Goal: Information Seeking & Learning: Check status

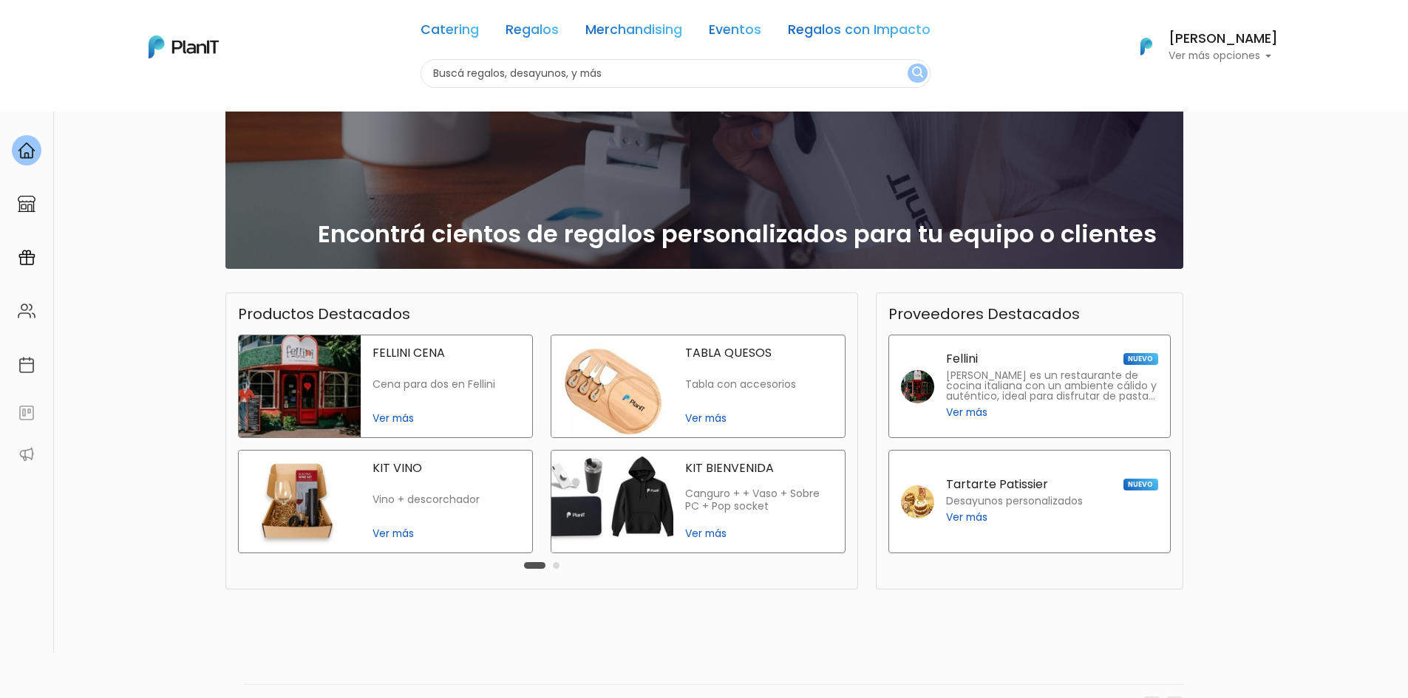
scroll to position [196, 0]
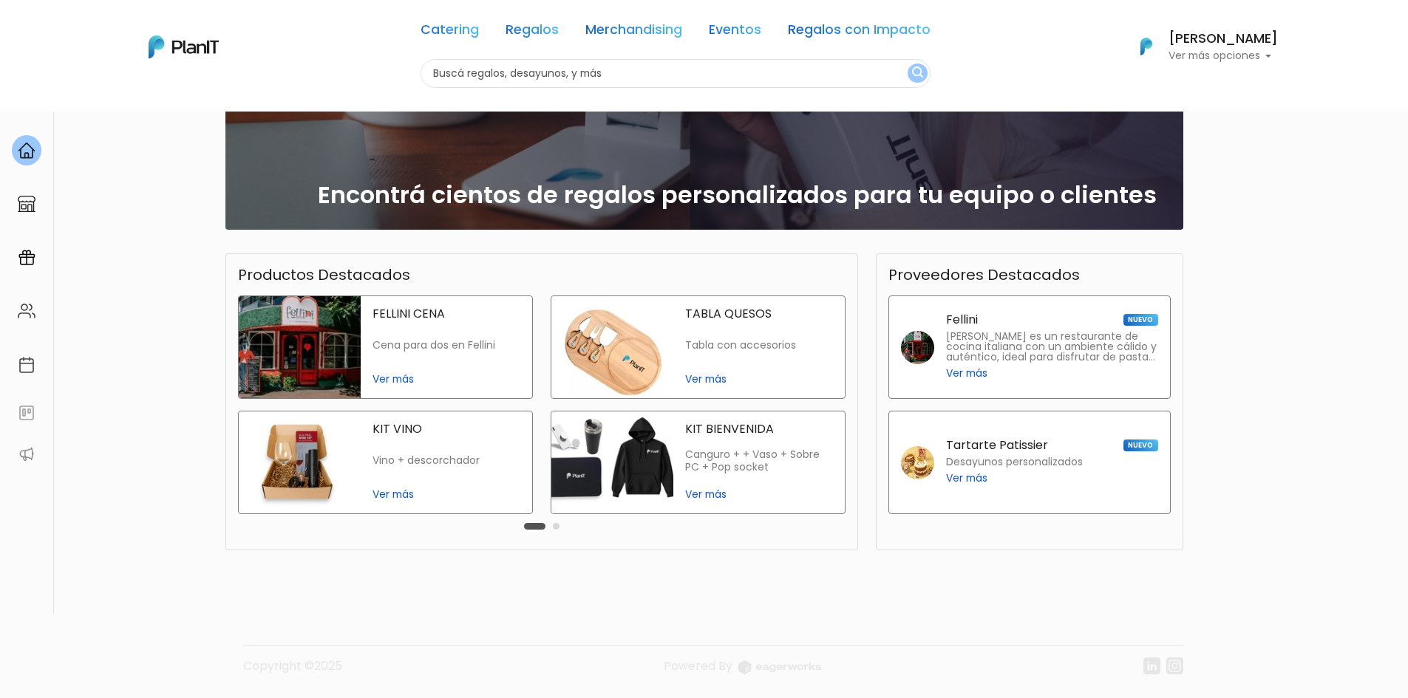
click at [26, 364] on img at bounding box center [27, 365] width 18 height 18
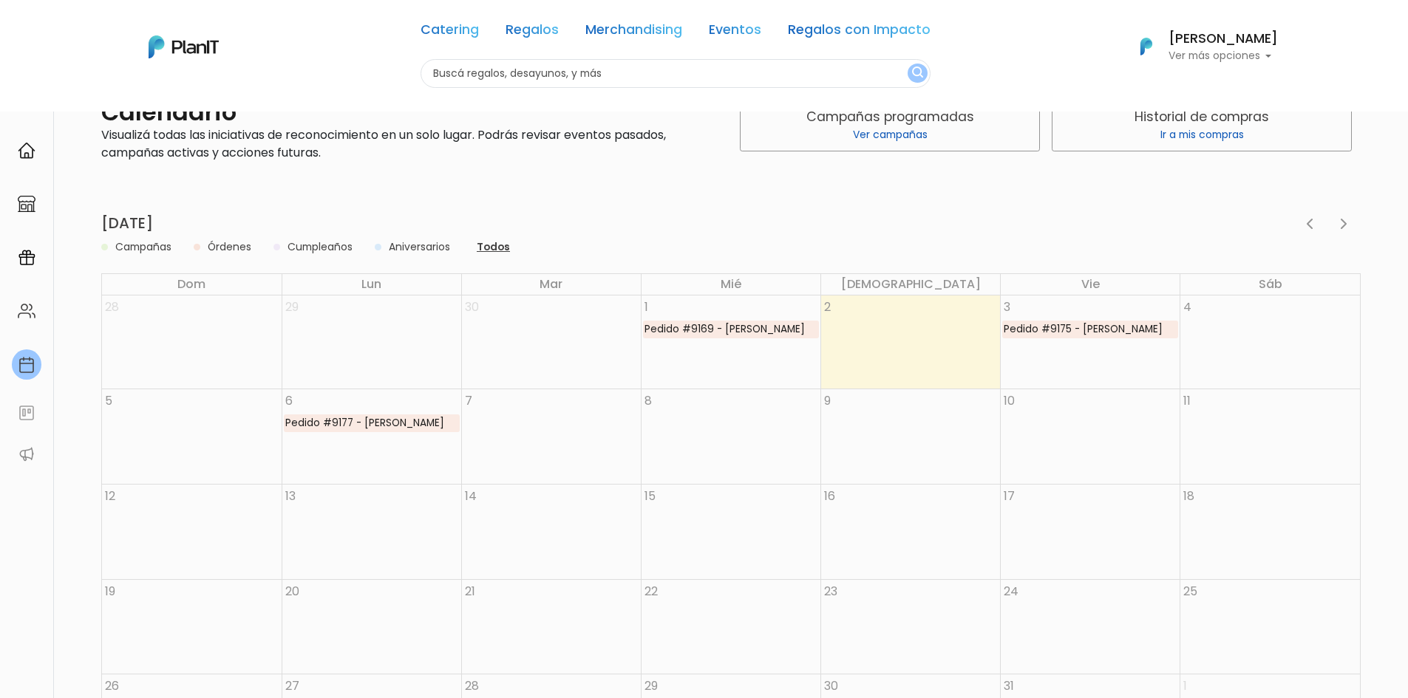
scroll to position [74, 0]
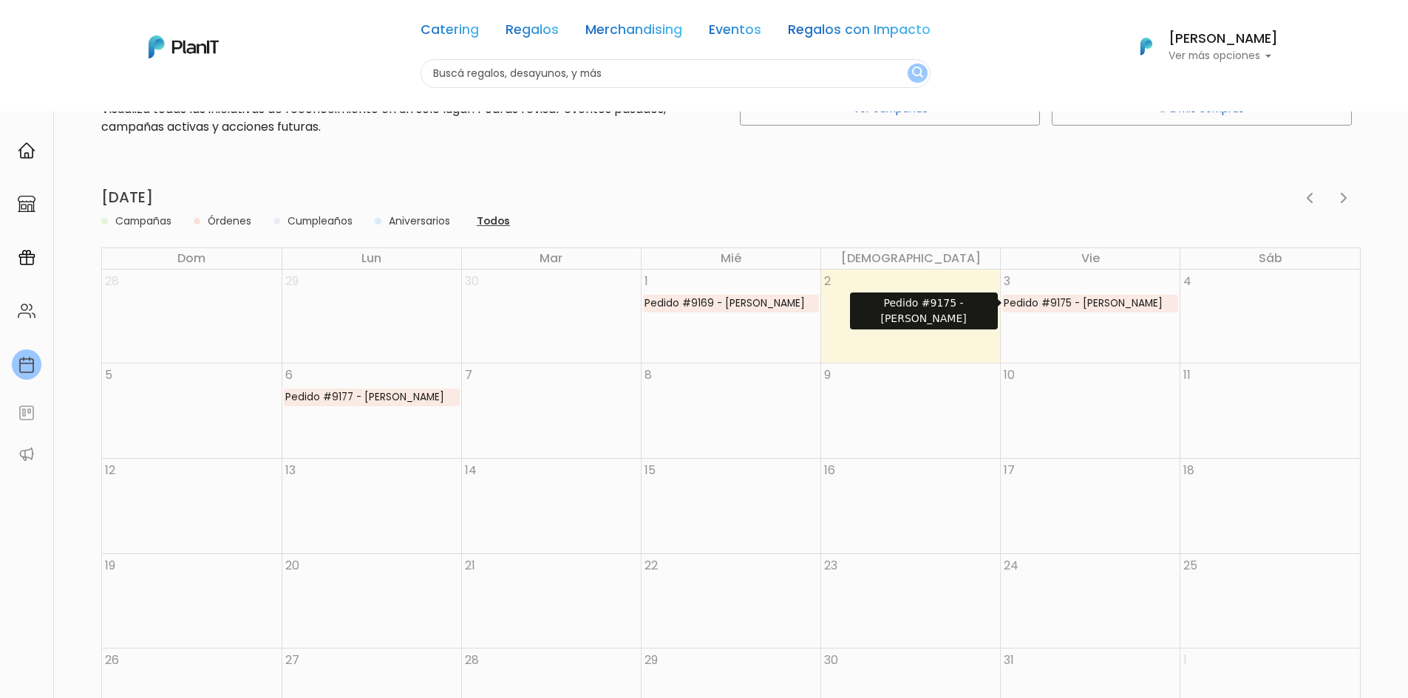
click at [1065, 302] on div "Pedido #9175 - Nadia Segui" at bounding box center [1083, 304] width 160 height 16
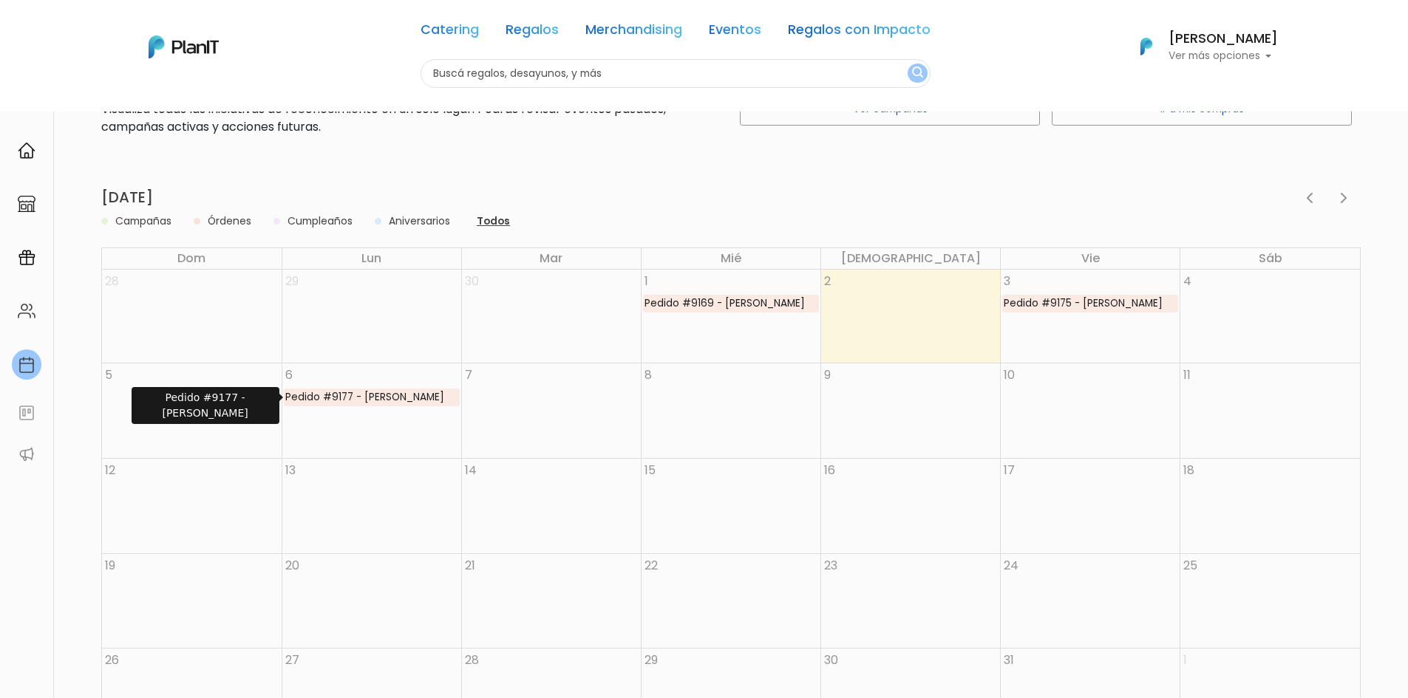
click at [398, 394] on div "Pedido #9177 - Nadia Segui" at bounding box center [365, 398] width 160 height 16
click at [21, 263] on img at bounding box center [27, 258] width 18 height 18
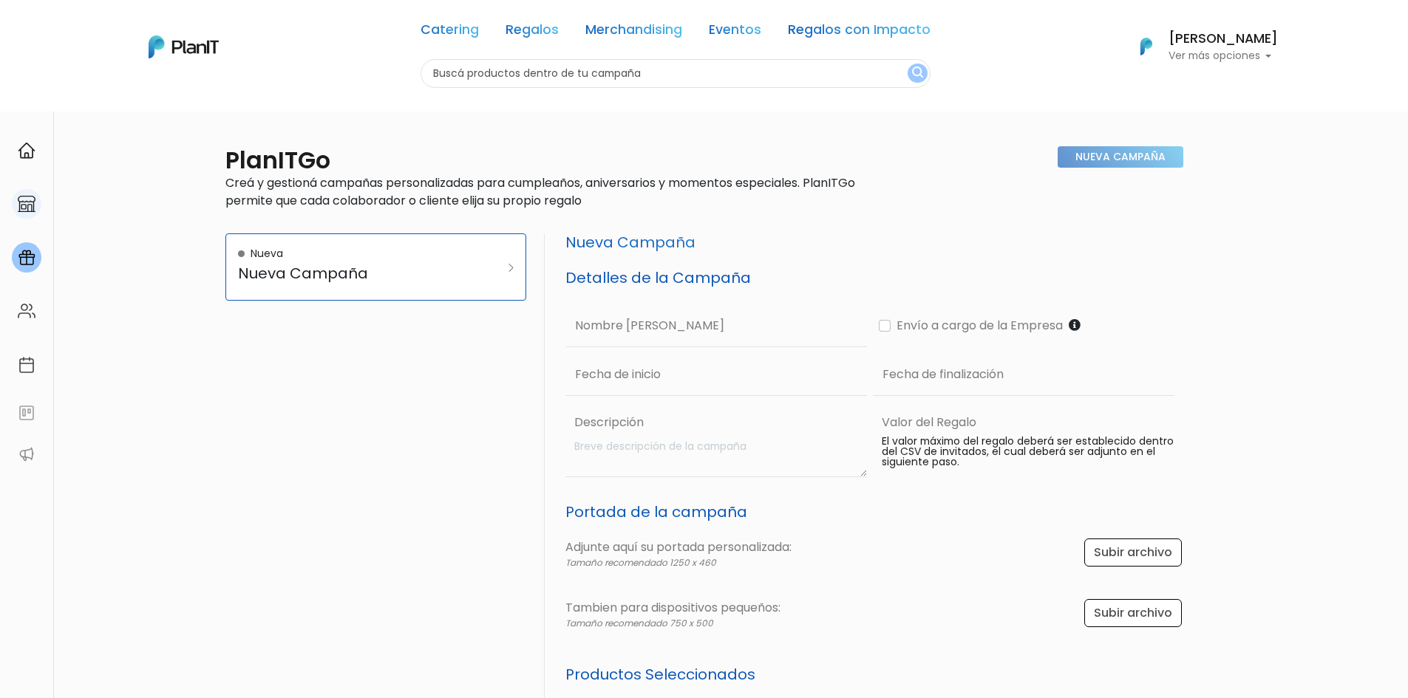
click at [26, 221] on link at bounding box center [26, 204] width 53 height 42
click at [29, 196] on img at bounding box center [27, 204] width 18 height 18
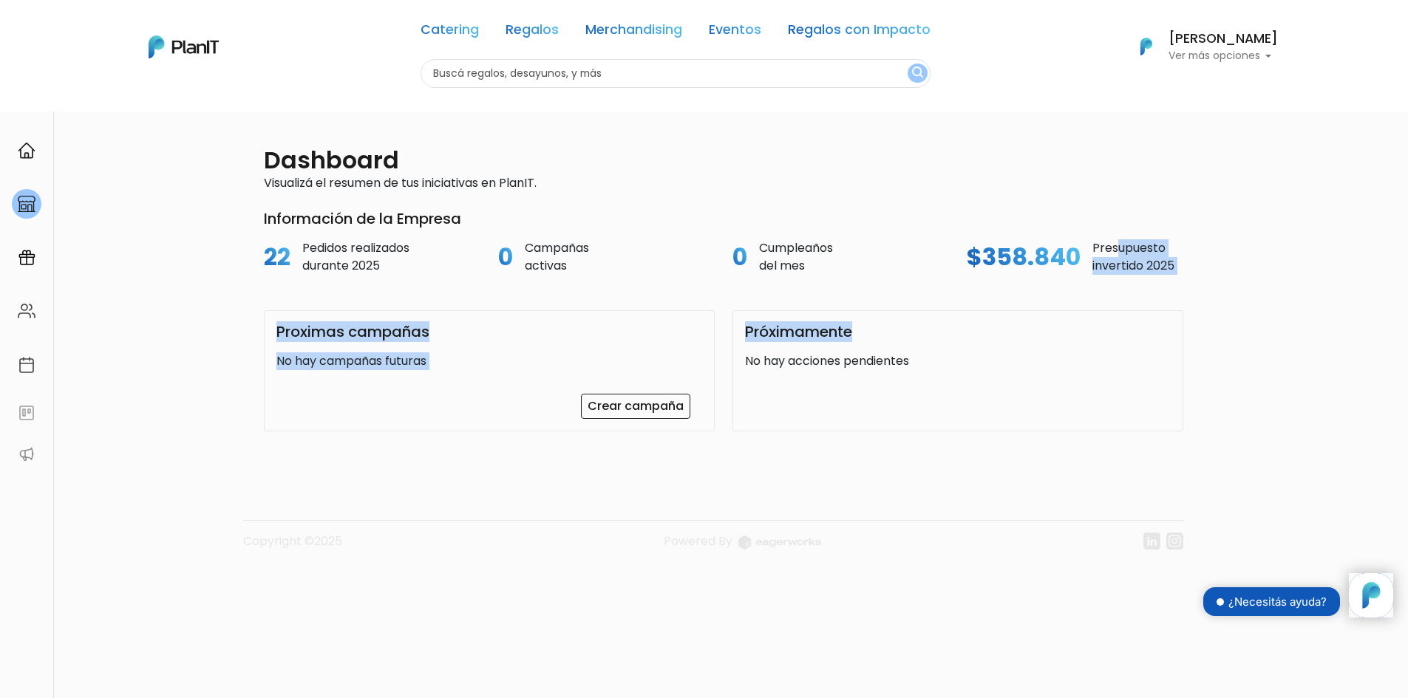
drag, startPoint x: 1117, startPoint y: 253, endPoint x: 1147, endPoint y: 277, distance: 38.9
click at [1147, 277] on div "Dashboard Visualizá el resumen de tus iniciativas en PlanIT. Información de la …" at bounding box center [705, 271] width 976 height 321
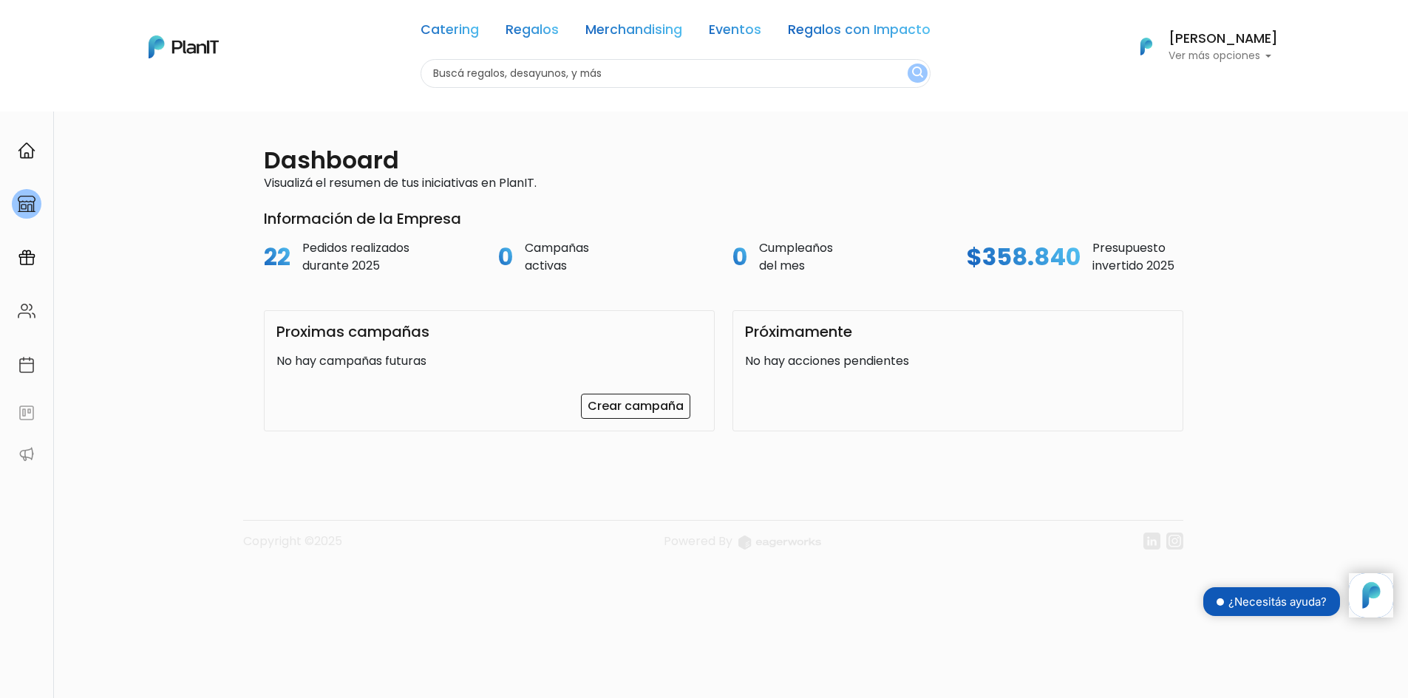
click at [1147, 277] on div "Dashboard Visualizá el resumen de tus iniciativas en PlanIT. Información de la …" at bounding box center [705, 271] width 976 height 321
click at [36, 154] on div at bounding box center [27, 150] width 30 height 30
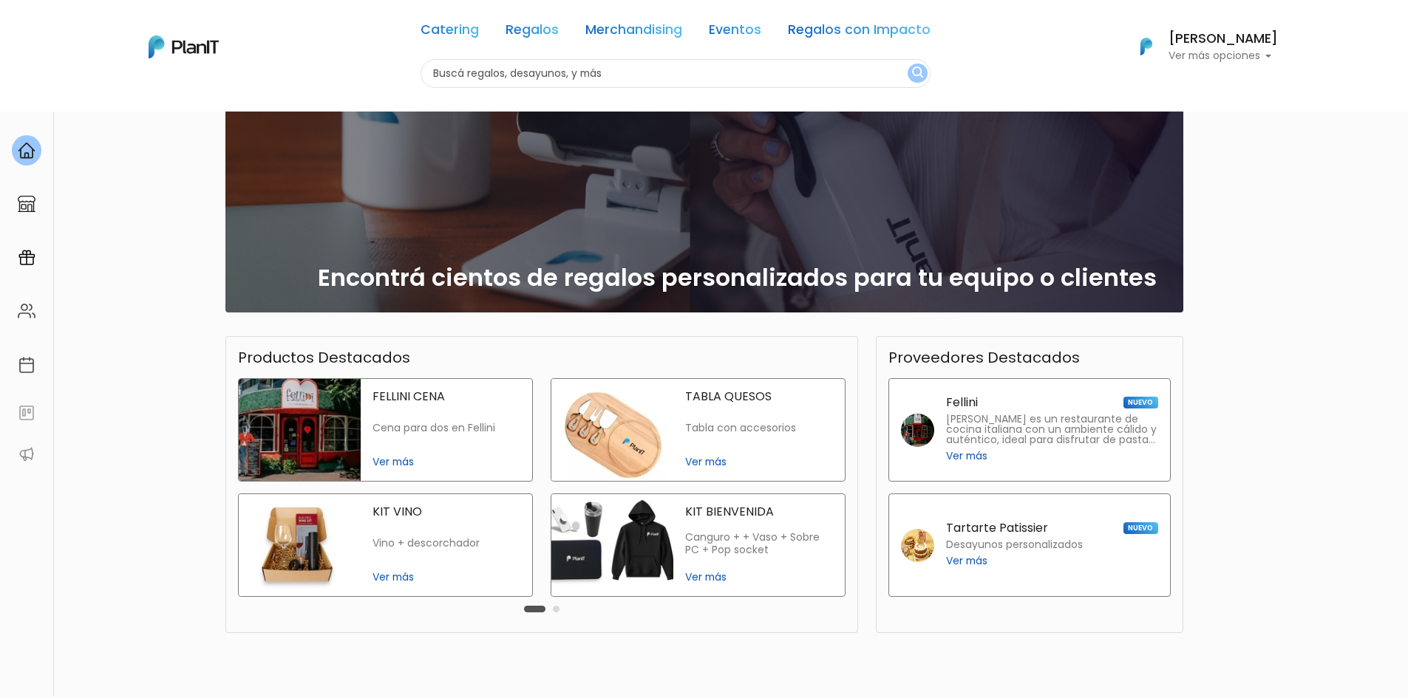
scroll to position [196, 0]
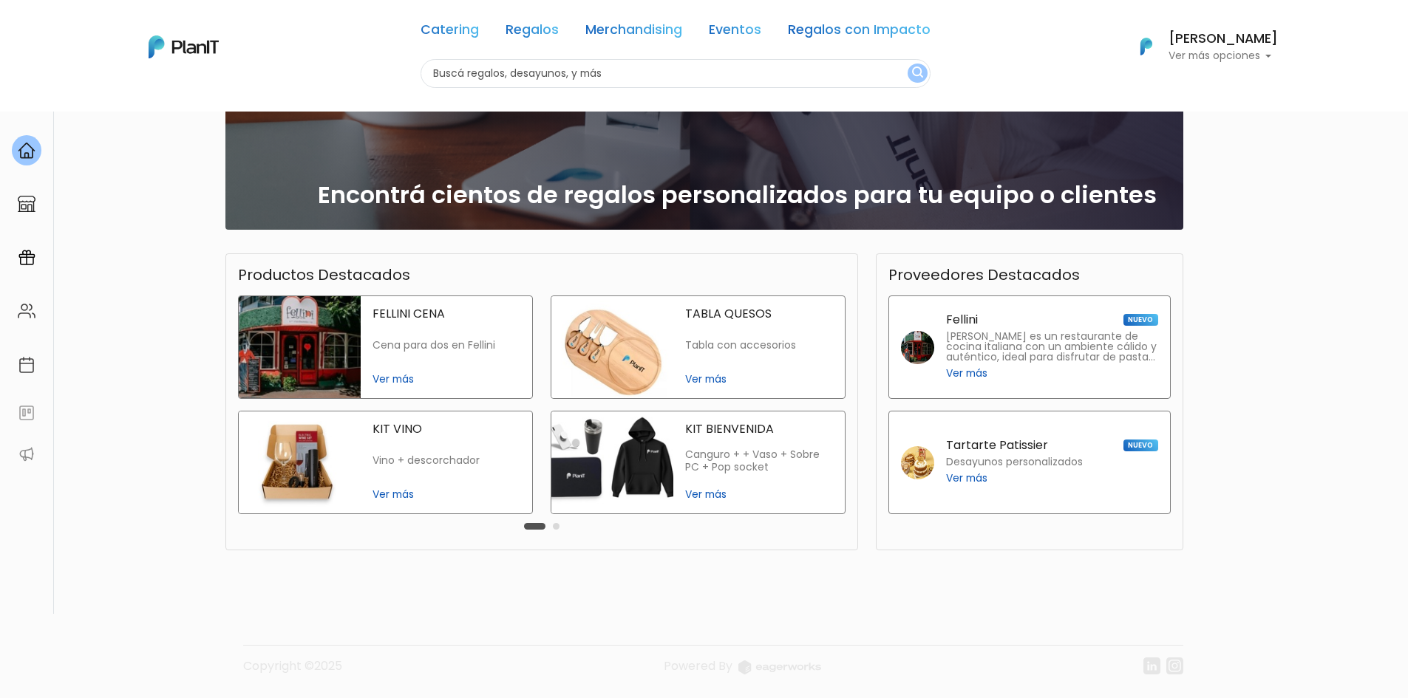
click at [720, 33] on link "Eventos" at bounding box center [735, 33] width 52 height 18
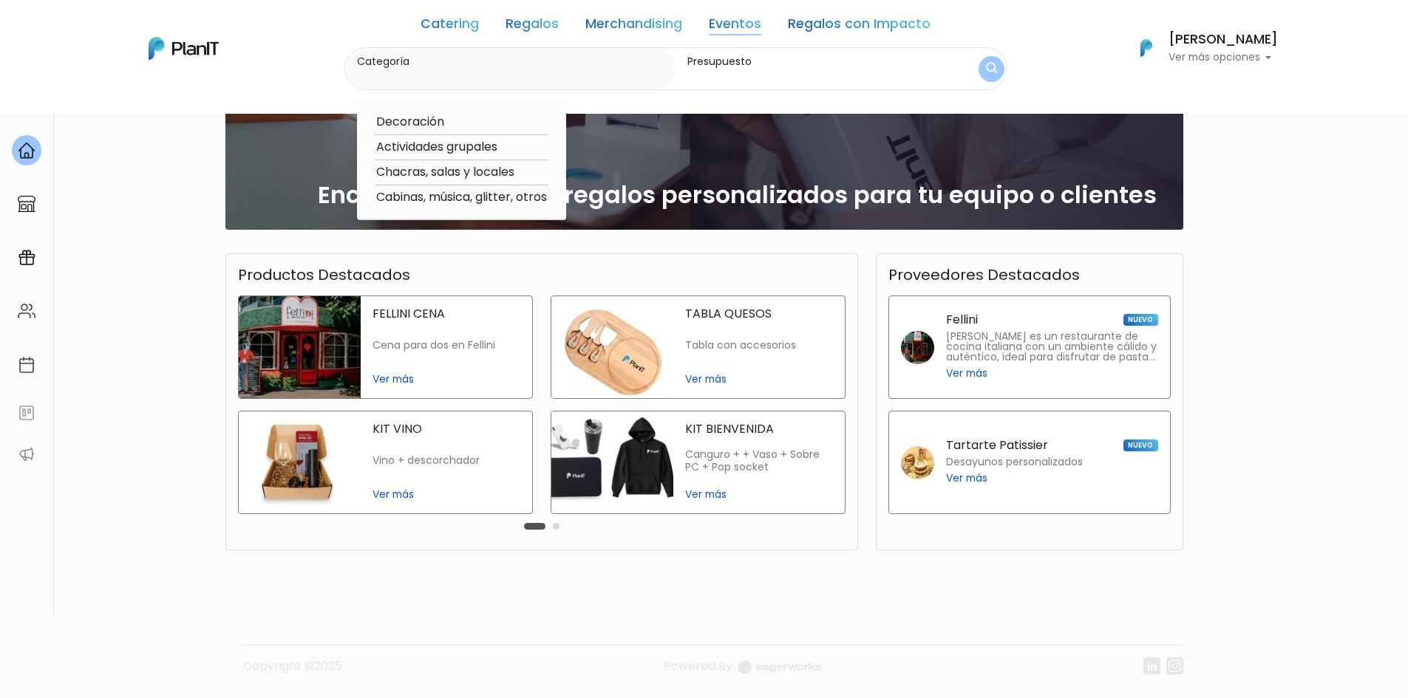
click at [817, 30] on link "Regalos con Impacto" at bounding box center [859, 27] width 143 height 18
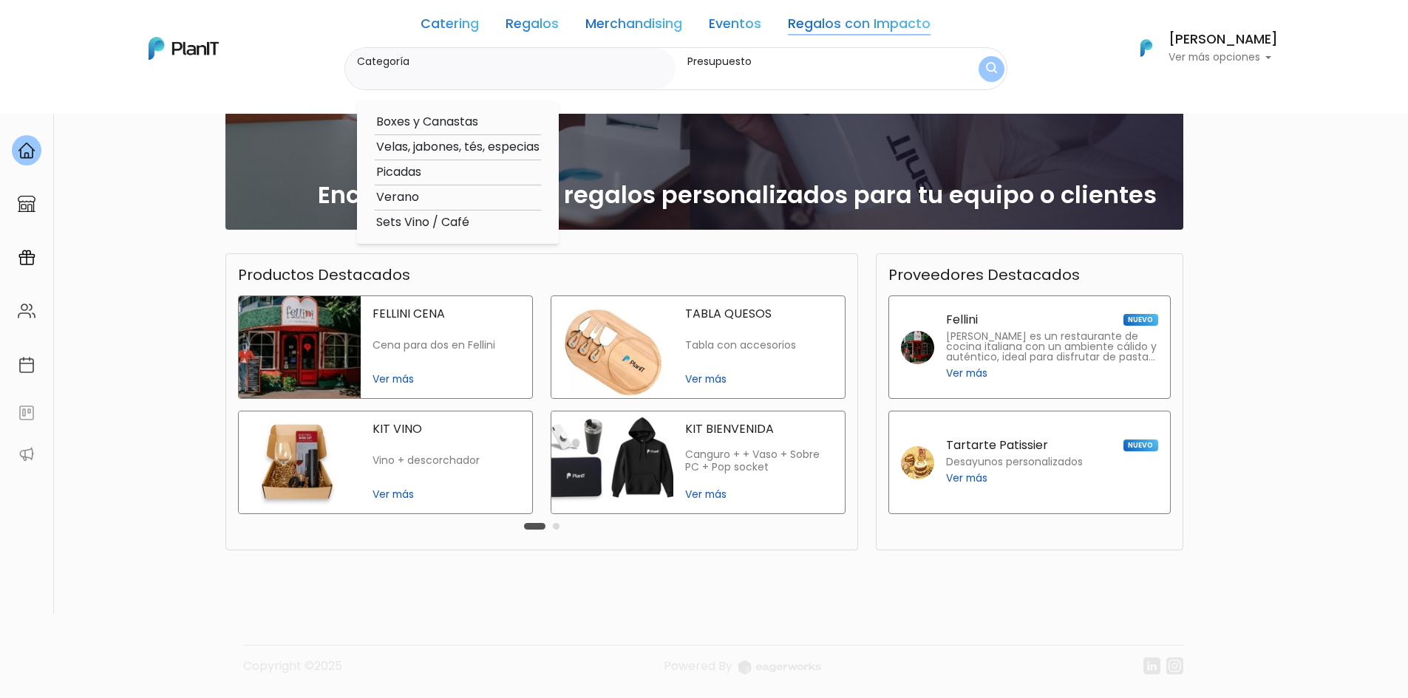
click at [551, 21] on link "Regalos" at bounding box center [532, 27] width 53 height 18
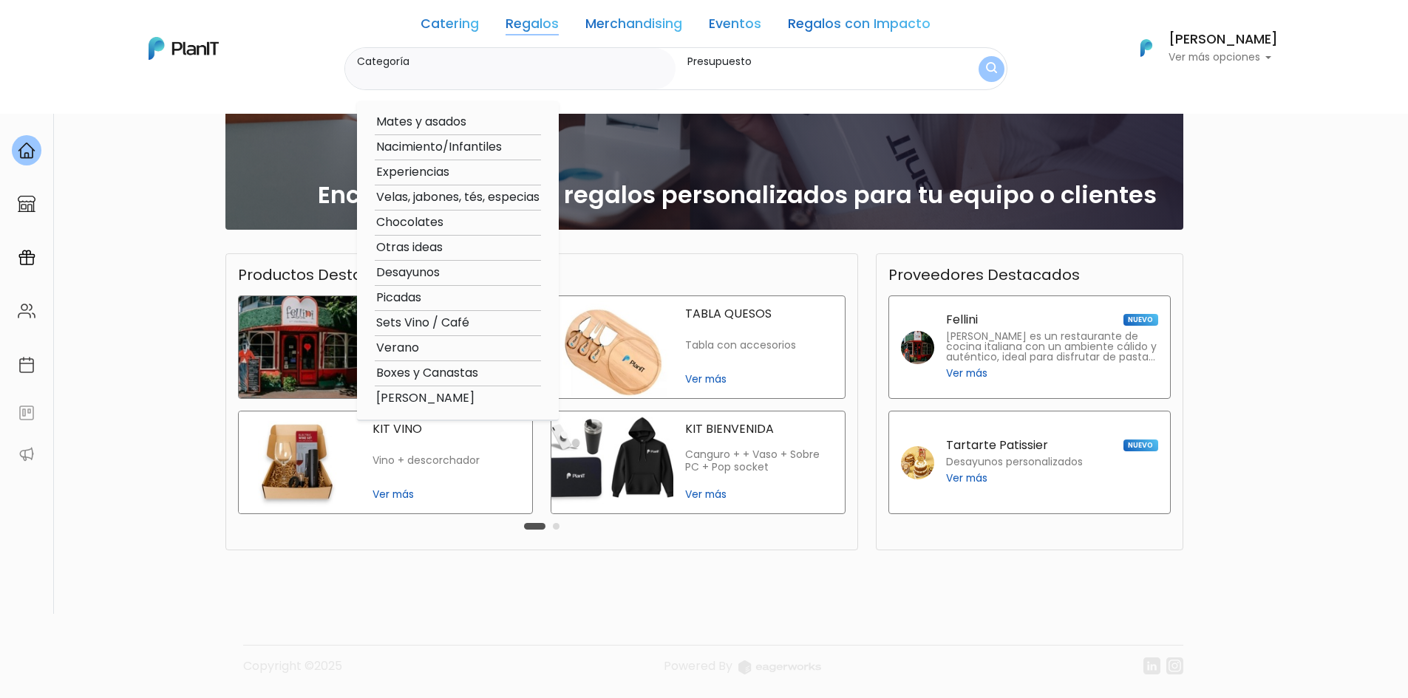
click at [404, 246] on option "Otras ideas" at bounding box center [458, 248] width 166 height 18
type input "Otras ideas"
type input "$0 - $1000"
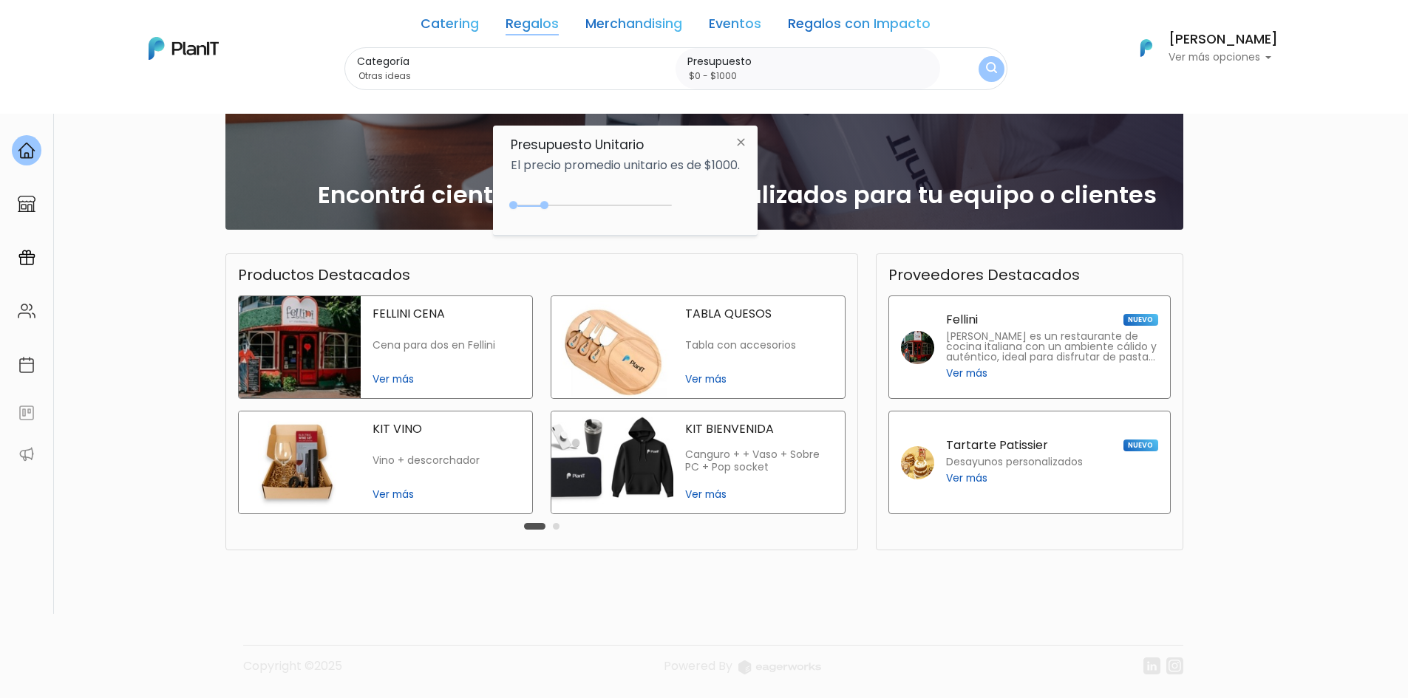
click at [744, 140] on img at bounding box center [740, 142] width 27 height 27
